Goal: Transaction & Acquisition: Purchase product/service

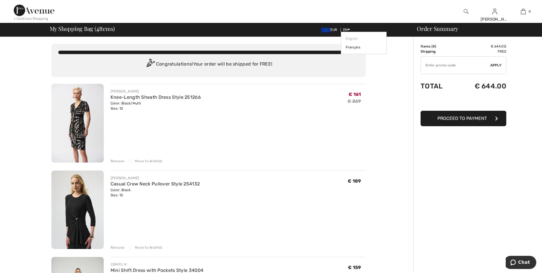
click at [349, 29] on icon at bounding box center [349, 29] width 3 height 4
click at [352, 46] on link "Français" at bounding box center [364, 47] width 36 height 9
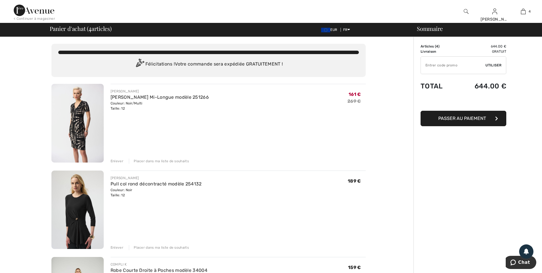
click at [117, 160] on div "Enlever" at bounding box center [117, 160] width 13 height 5
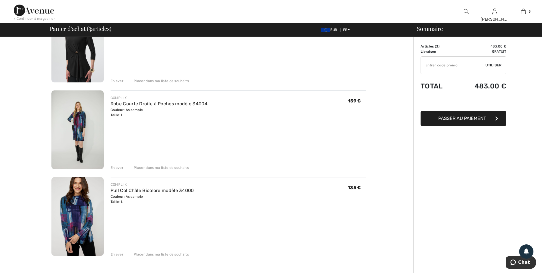
scroll to position [86, 0]
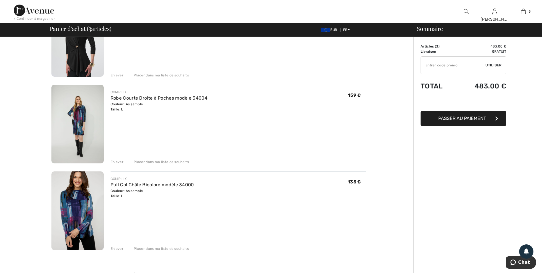
click at [122, 161] on div "Enlever" at bounding box center [117, 161] width 13 height 5
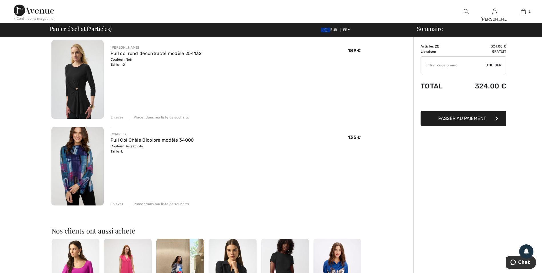
scroll to position [0, 0]
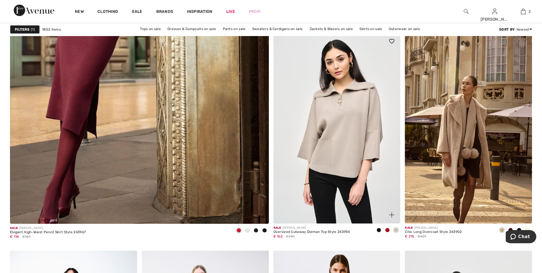
click at [329, 149] on img at bounding box center [337, 128] width 127 height 191
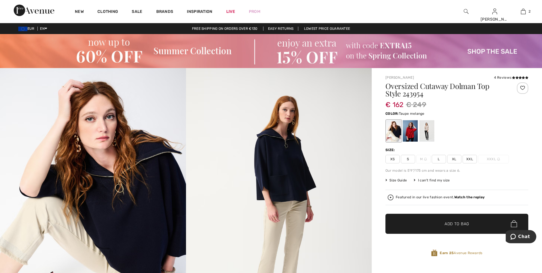
click at [428, 130] on div at bounding box center [427, 130] width 15 height 21
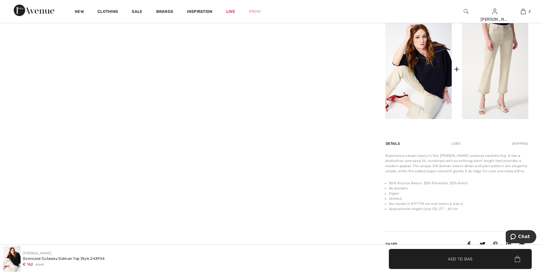
scroll to position [286, 0]
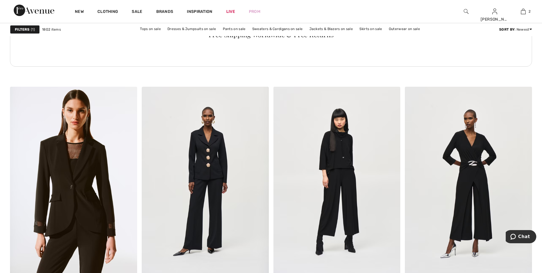
scroll to position [2688, 0]
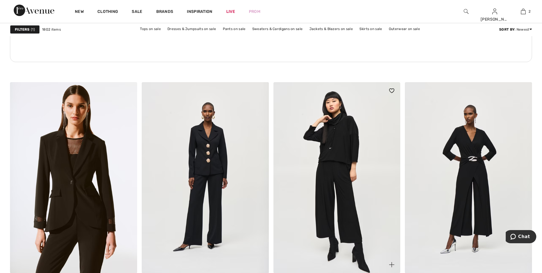
click at [333, 153] on img at bounding box center [337, 177] width 127 height 191
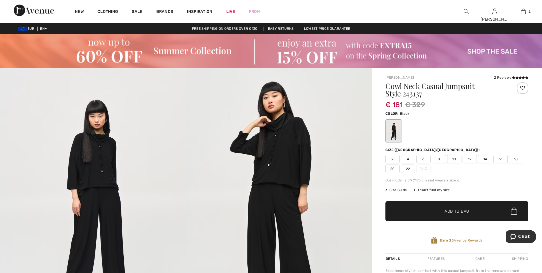
click at [85, 173] on img at bounding box center [93, 207] width 186 height 279
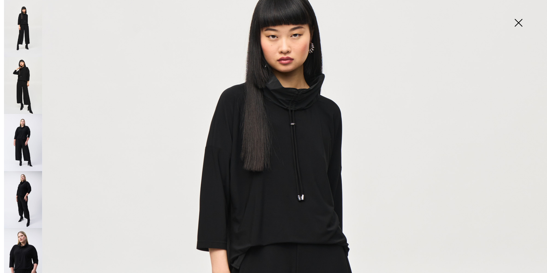
scroll to position [114, 0]
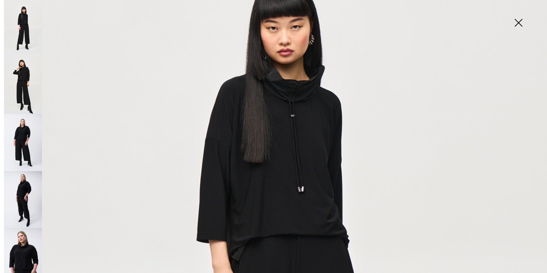
click at [23, 81] on img at bounding box center [23, 85] width 38 height 57
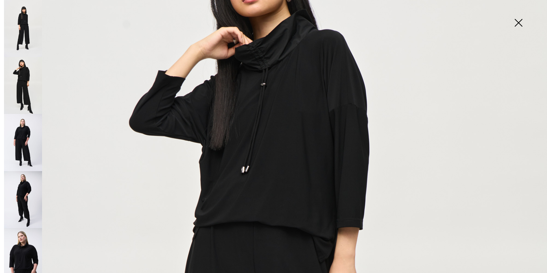
click at [26, 132] on img at bounding box center [23, 142] width 38 height 57
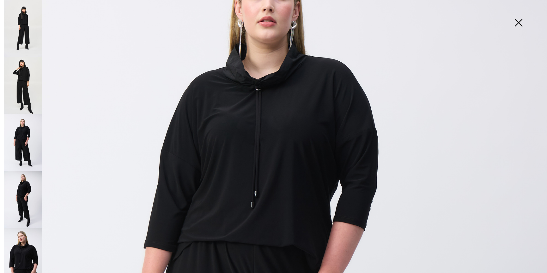
click at [20, 178] on img at bounding box center [23, 199] width 38 height 57
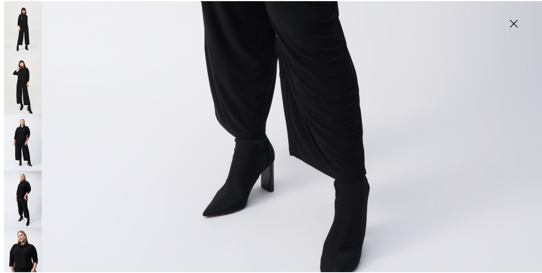
scroll to position [515, 0]
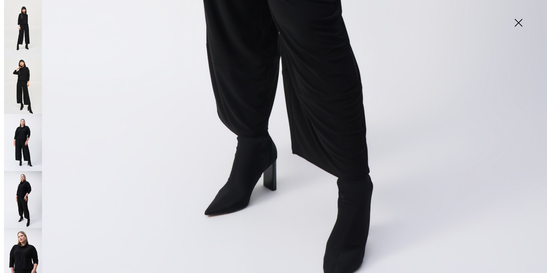
click at [519, 21] on img at bounding box center [518, 23] width 29 height 29
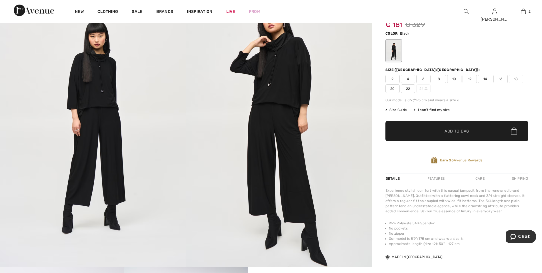
scroll to position [29, 0]
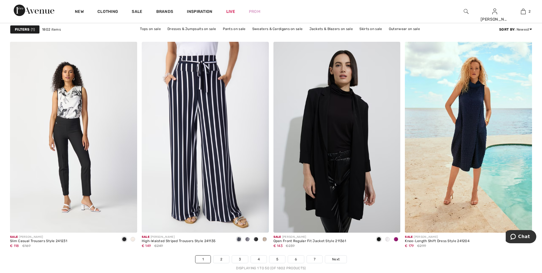
scroll to position [3174, 0]
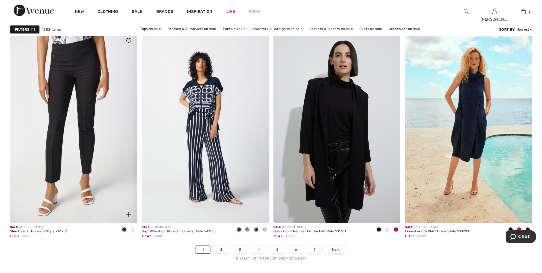
click at [57, 106] on img at bounding box center [73, 127] width 127 height 191
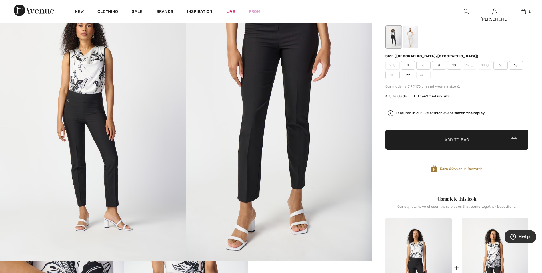
scroll to position [86, 0]
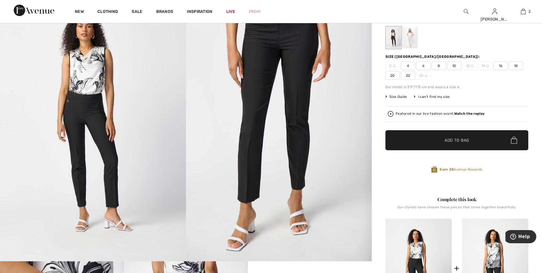
click at [401, 96] on span "Size Guide" at bounding box center [396, 96] width 21 height 5
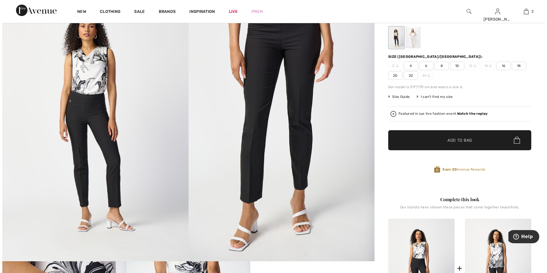
scroll to position [86, 0]
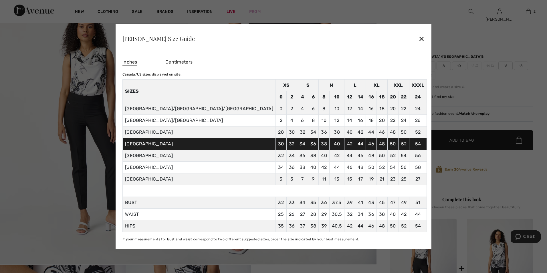
click at [418, 36] on div "✕" at bounding box center [421, 39] width 6 height 12
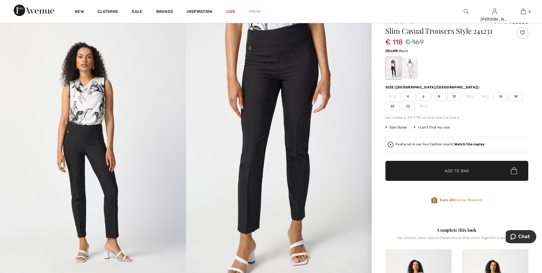
scroll to position [0, 0]
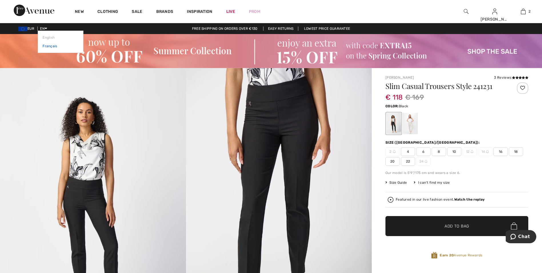
click at [49, 45] on link "Français" at bounding box center [61, 46] width 36 height 9
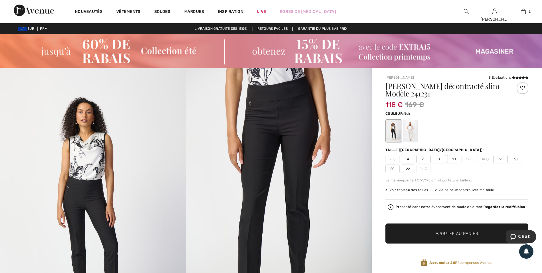
click at [456, 156] on span "10" at bounding box center [455, 159] width 14 height 9
click at [449, 230] on span "Ajouter au panier" at bounding box center [457, 233] width 43 height 6
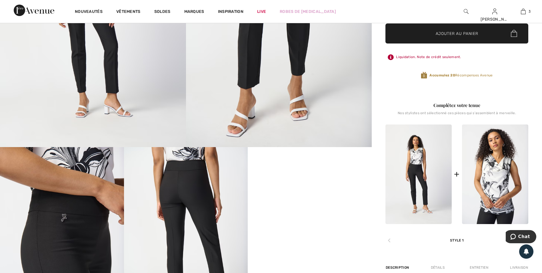
scroll to position [200, 0]
click at [496, 178] on img at bounding box center [495, 174] width 66 height 100
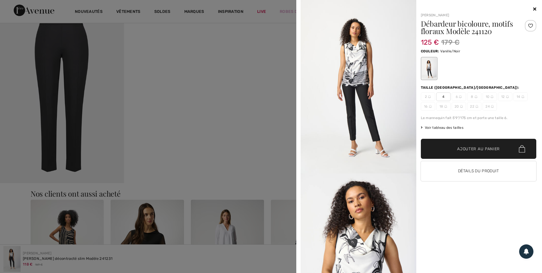
scroll to position [572, 0]
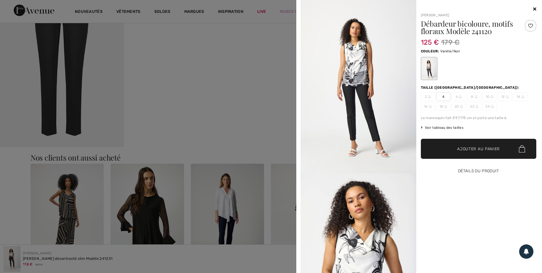
click at [467, 173] on button "Détails du produit" at bounding box center [479, 171] width 116 height 20
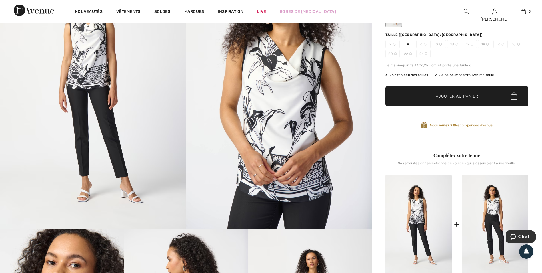
scroll to position [29, 0]
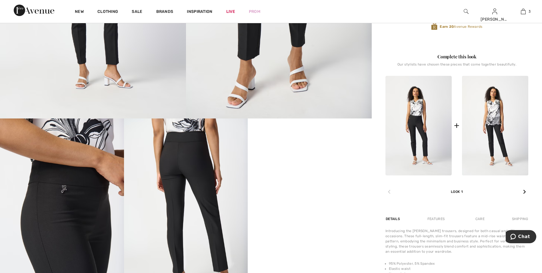
scroll to position [229, 0]
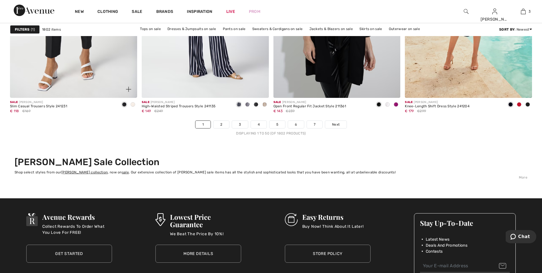
scroll to position [3317, 0]
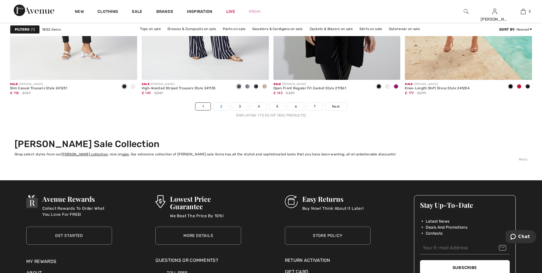
click at [222, 103] on link "2" at bounding box center [222, 106] width 16 height 7
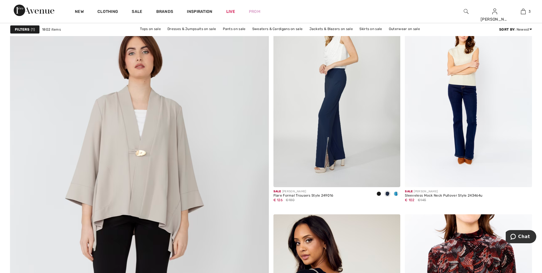
scroll to position [1802, 0]
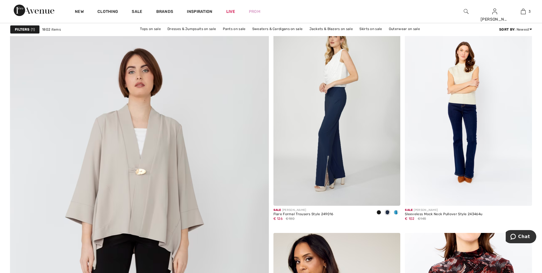
click at [122, 186] on img at bounding box center [139, 248] width 311 height 466
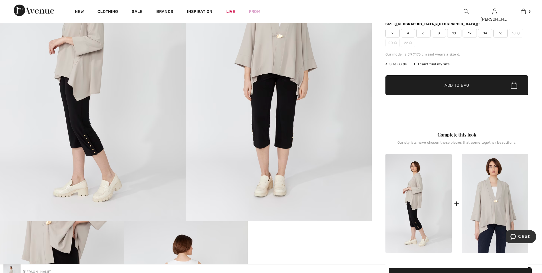
scroll to position [29, 0]
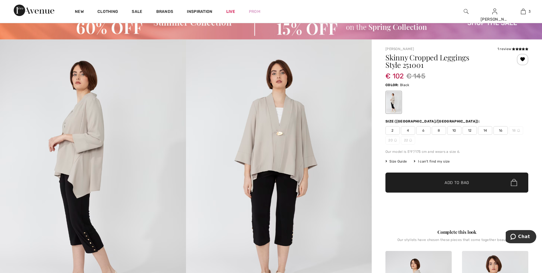
click at [468, 129] on span "12" at bounding box center [470, 130] width 14 height 9
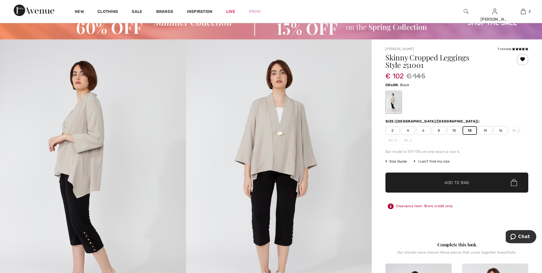
click at [440, 181] on span "✔ Added to Bag" at bounding box center [448, 182] width 35 height 6
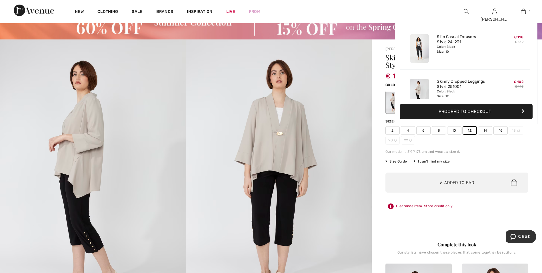
scroll to position [107, 0]
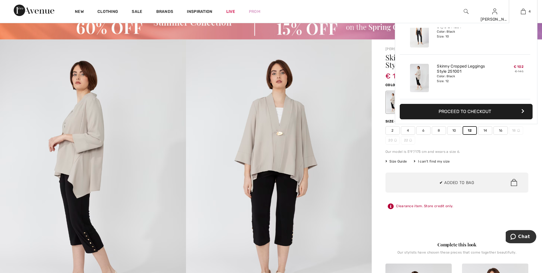
click at [456, 109] on button "Proceed to Checkout" at bounding box center [466, 111] width 133 height 15
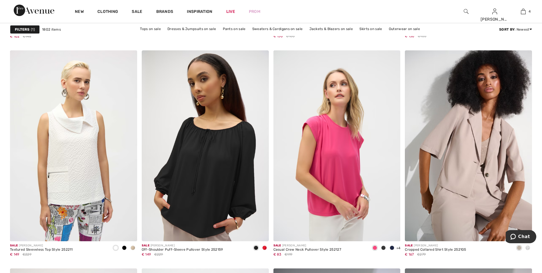
scroll to position [2230, 0]
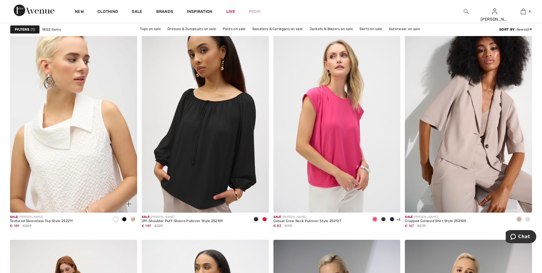
click at [56, 170] on img at bounding box center [73, 117] width 127 height 191
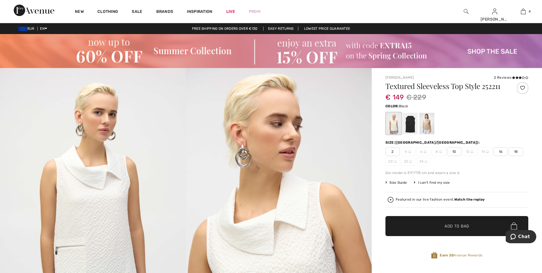
click at [409, 125] on div at bounding box center [410, 123] width 15 height 21
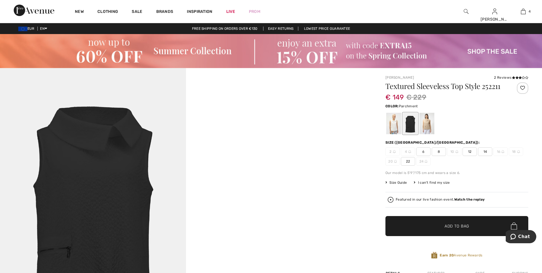
click at [428, 120] on div at bounding box center [427, 123] width 15 height 21
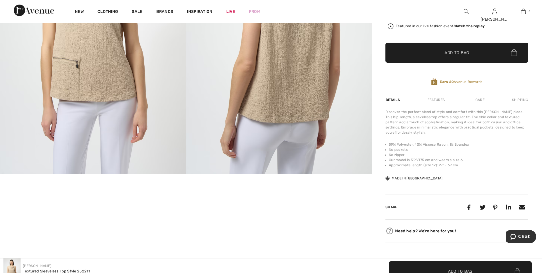
scroll to position [57, 0]
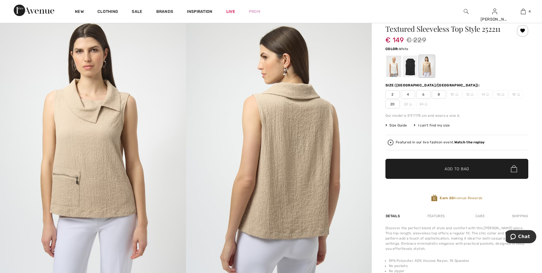
click at [391, 69] on div at bounding box center [394, 65] width 15 height 21
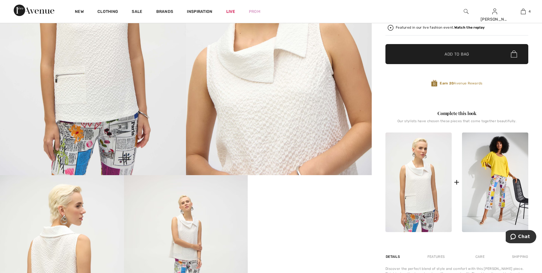
scroll to position [172, 0]
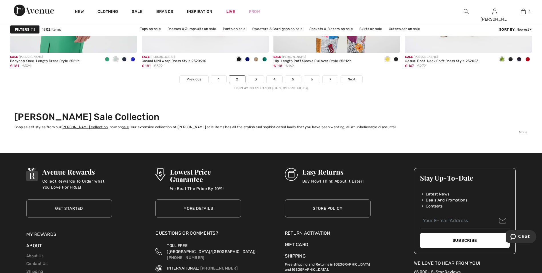
scroll to position [3346, 0]
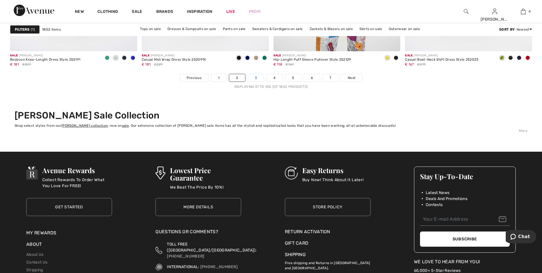
click at [257, 75] on link "3" at bounding box center [256, 77] width 16 height 7
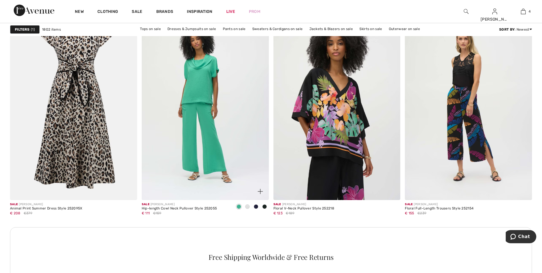
scroll to position [1516, 0]
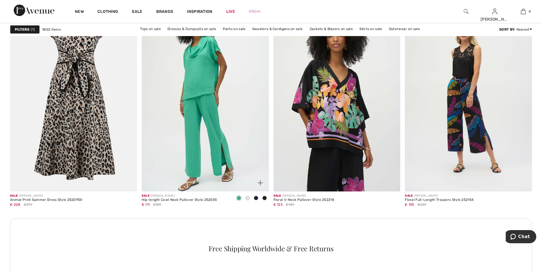
click at [205, 71] on img at bounding box center [205, 96] width 127 height 191
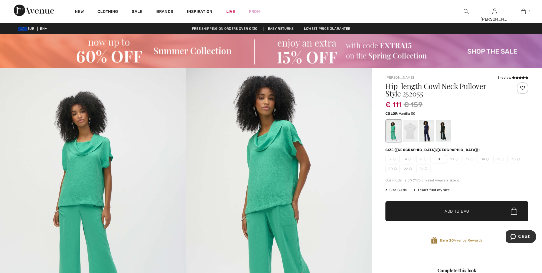
click at [415, 134] on div at bounding box center [410, 130] width 15 height 21
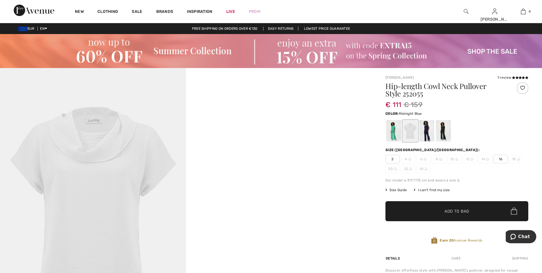
click at [432, 125] on div at bounding box center [427, 130] width 15 height 21
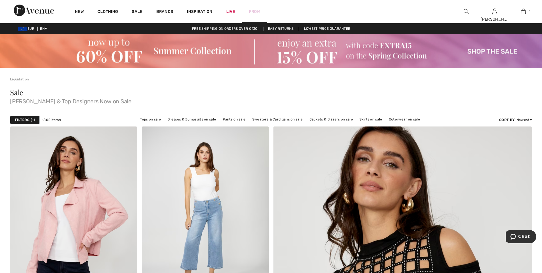
click at [251, 9] on link "Prom" at bounding box center [254, 12] width 11 height 6
click at [47, 43] on link "Français" at bounding box center [61, 46] width 36 height 9
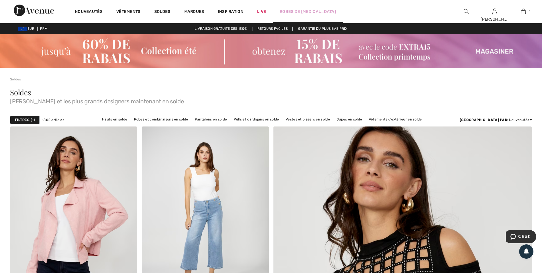
click at [294, 8] on div "Robes de [MEDICAL_DATA]" at bounding box center [308, 11] width 70 height 23
click at [292, 10] on link "Robes de [MEDICAL_DATA]" at bounding box center [308, 12] width 56 height 6
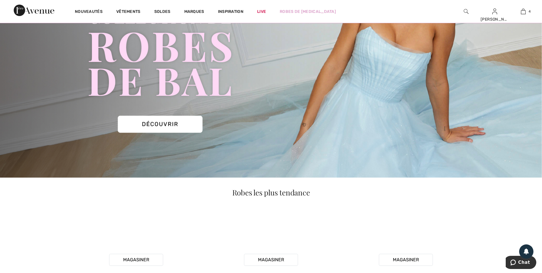
scroll to position [114, 0]
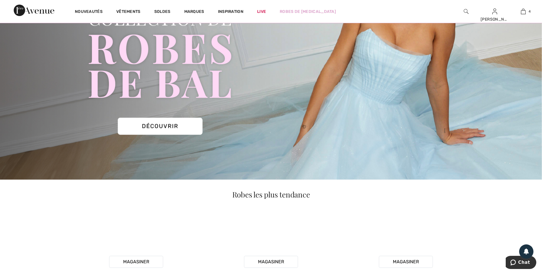
click at [163, 121] on img at bounding box center [271, 50] width 542 height 260
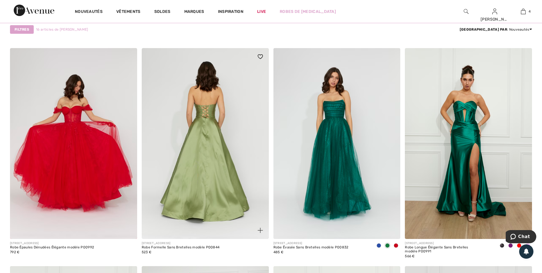
scroll to position [543, 0]
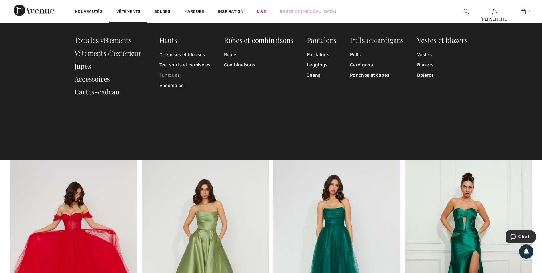
click at [165, 73] on link "Tuniques" at bounding box center [185, 75] width 51 height 10
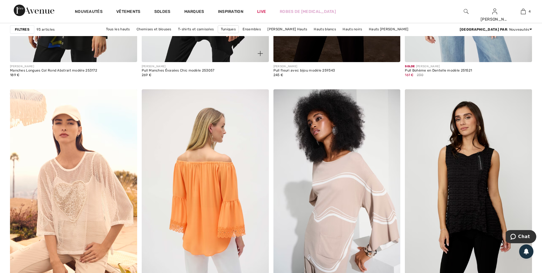
scroll to position [1258, 0]
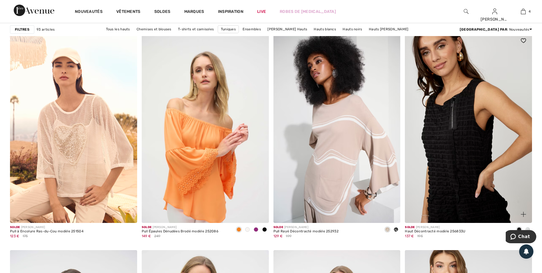
click at [465, 165] on img at bounding box center [468, 127] width 127 height 191
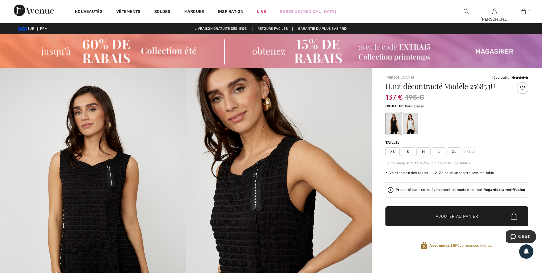
click at [412, 129] on div at bounding box center [410, 123] width 15 height 21
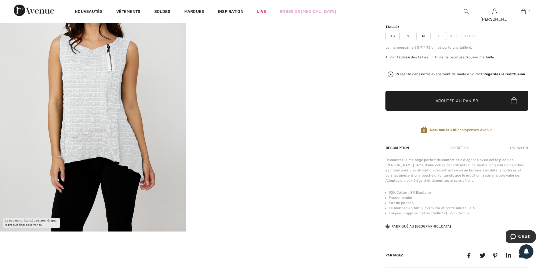
scroll to position [29, 0]
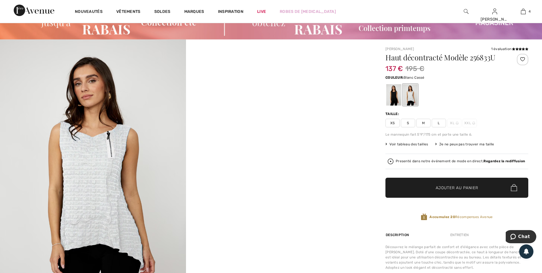
click at [290, 132] on video "Your browser does not support the video tag." at bounding box center [279, 85] width 186 height 93
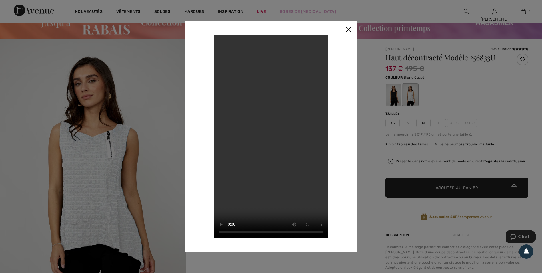
click at [347, 29] on img at bounding box center [348, 30] width 17 height 18
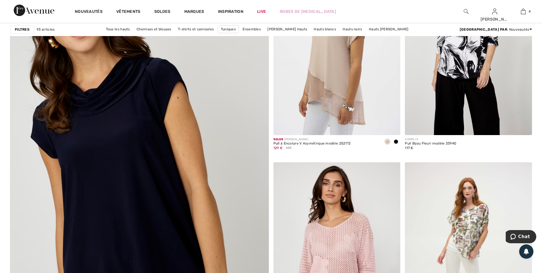
scroll to position [1859, 0]
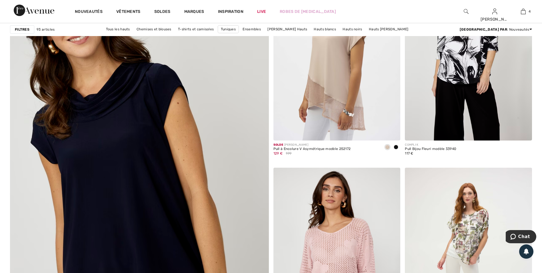
click at [95, 163] on img at bounding box center [139, 182] width 311 height 466
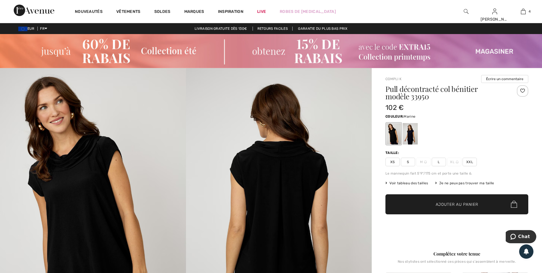
click at [415, 136] on div at bounding box center [410, 133] width 15 height 21
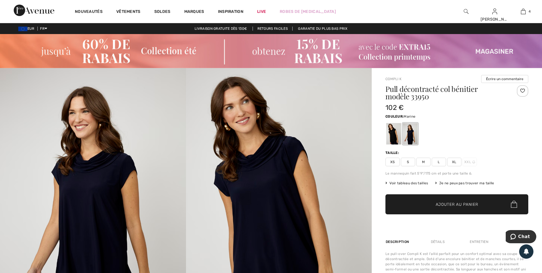
scroll to position [86, 0]
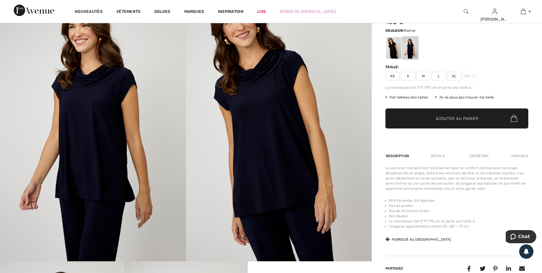
click at [442, 74] on span "L" at bounding box center [439, 76] width 14 height 9
click at [435, 116] on span "✔ Ajouté au panier" at bounding box center [448, 118] width 45 height 6
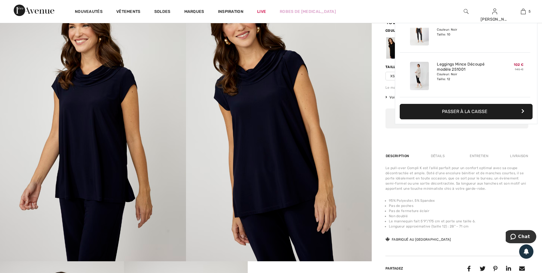
scroll to position [152, 0]
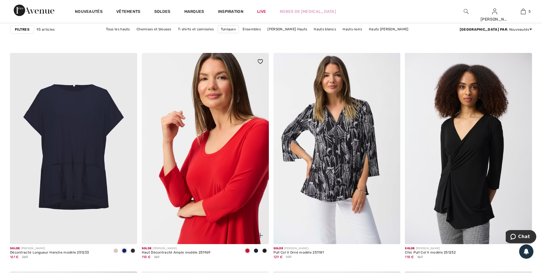
scroll to position [2717, 0]
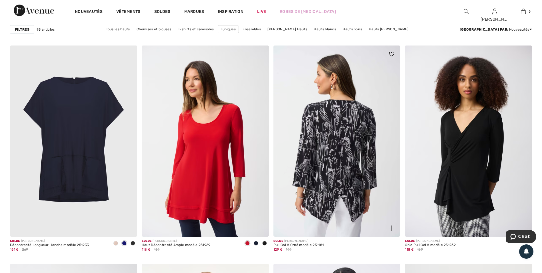
click at [334, 139] on img at bounding box center [337, 140] width 127 height 191
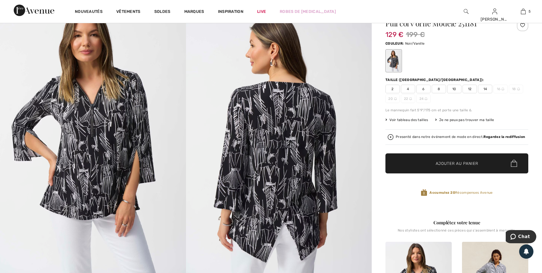
scroll to position [29, 0]
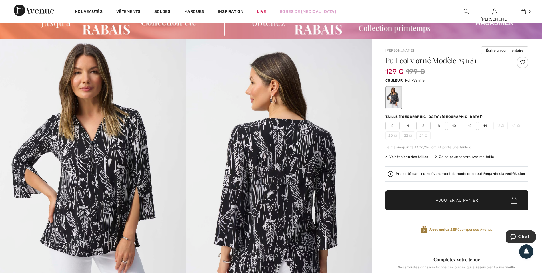
click at [474, 124] on span "12" at bounding box center [470, 126] width 14 height 9
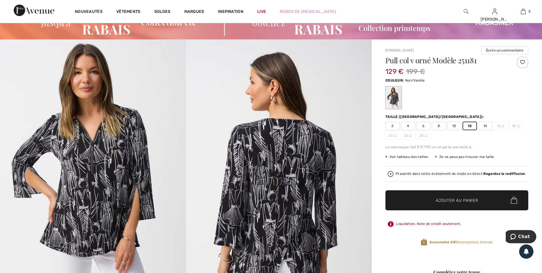
click at [451, 198] on span "Ajouter au panier" at bounding box center [457, 200] width 43 height 6
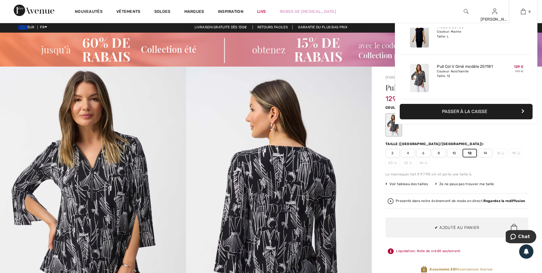
scroll to position [0, 0]
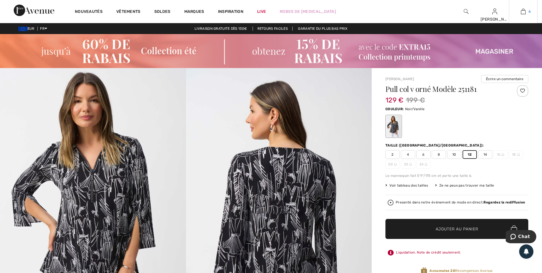
click at [522, 13] on img at bounding box center [523, 11] width 5 height 7
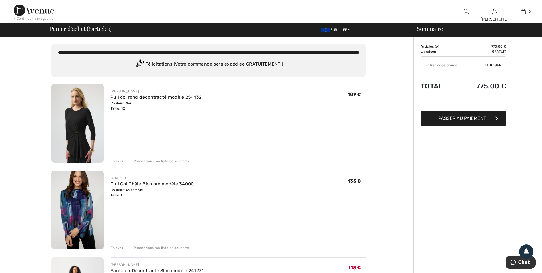
click at [118, 159] on div "Enlever" at bounding box center [117, 160] width 13 height 5
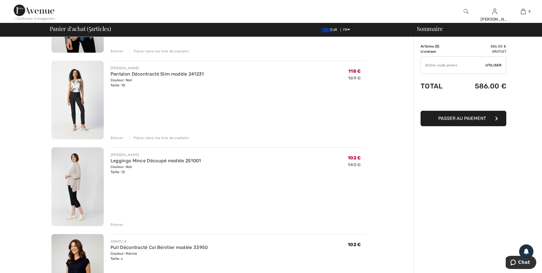
scroll to position [114, 0]
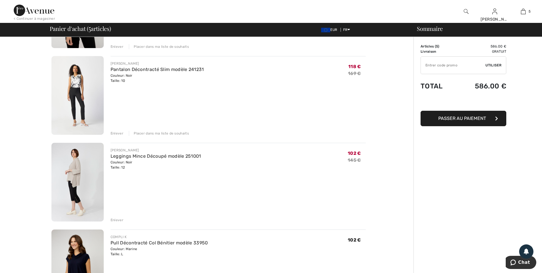
click at [116, 219] on div "Enlever" at bounding box center [117, 219] width 13 height 5
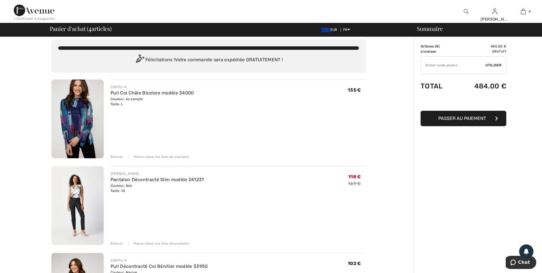
scroll to position [0, 0]
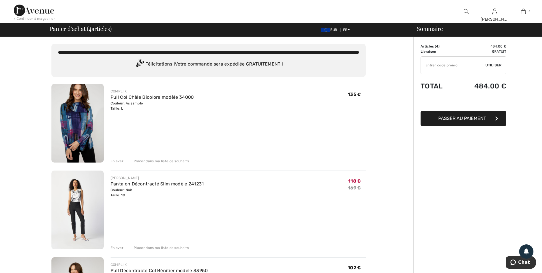
click at [118, 160] on div "Enlever" at bounding box center [117, 160] width 13 height 5
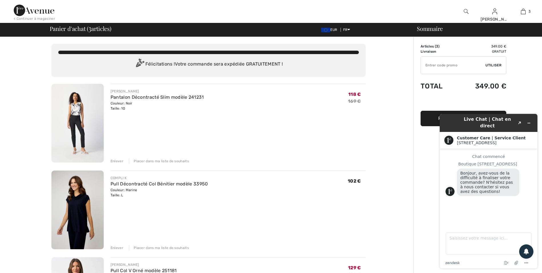
click at [436, 65] on input "TEXT" at bounding box center [453, 65] width 65 height 17
type input "EXTRA15"
click at [497, 64] on span "Utiliser" at bounding box center [494, 65] width 16 height 5
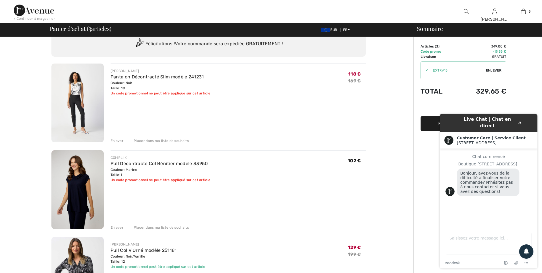
scroll to position [57, 0]
